Goal: Transaction & Acquisition: Purchase product/service

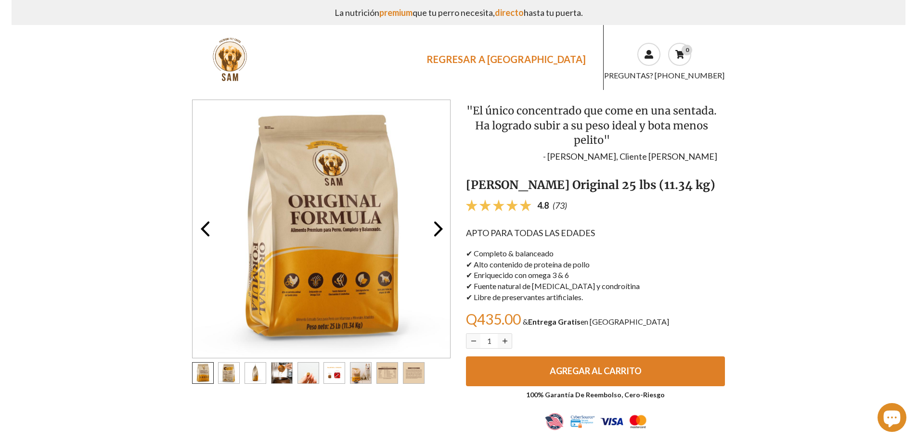
click at [524, 57] on link "REGRESAR A [GEOGRAPHIC_DATA]" at bounding box center [506, 59] width 179 height 21
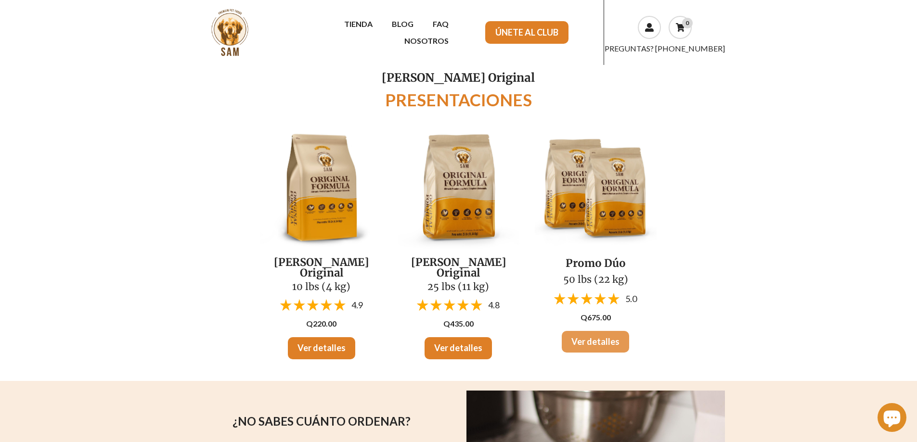
click at [597, 337] on link "Ver detalles" at bounding box center [595, 342] width 67 height 22
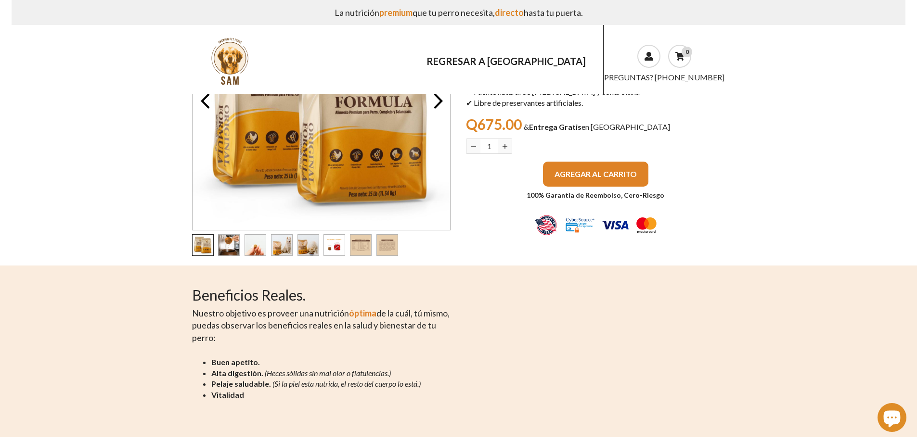
scroll to position [144, 0]
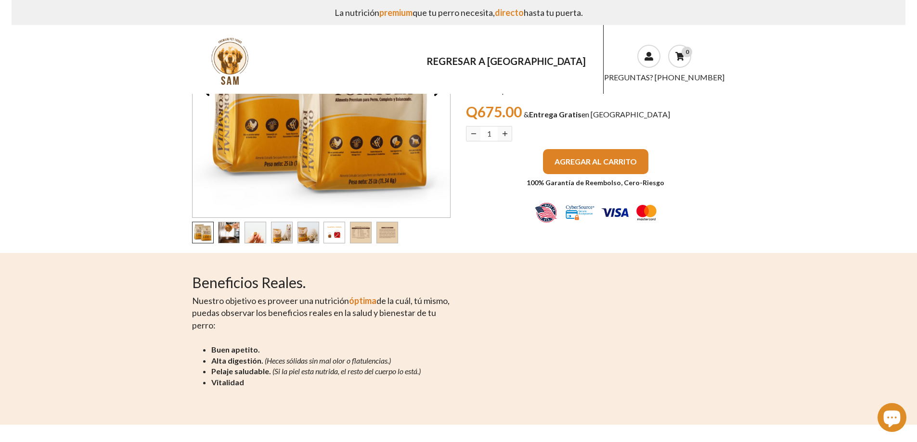
click at [589, 162] on span "AGREGAR AL CARRITO" at bounding box center [595, 161] width 82 height 9
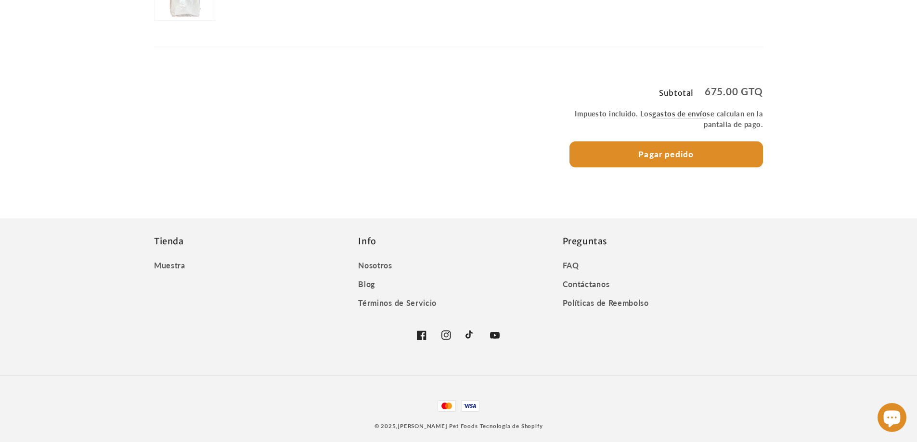
scroll to position [246, 0]
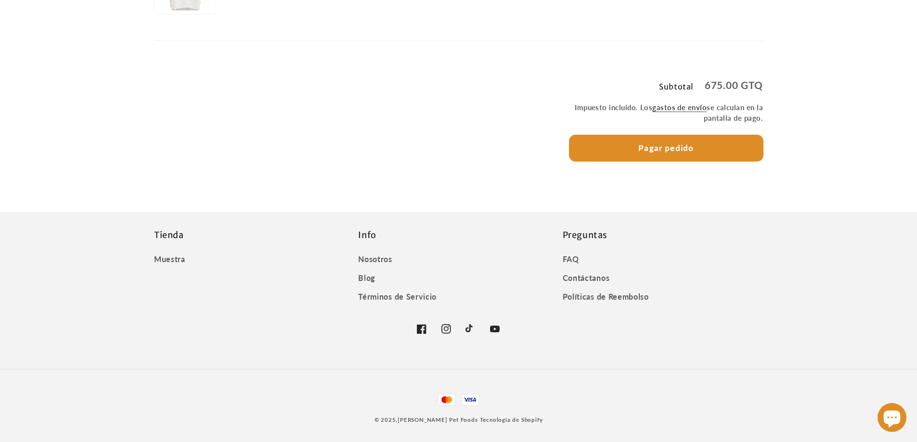
click at [680, 149] on button "Pagar pedido" at bounding box center [666, 148] width 194 height 26
